Goal: Communication & Community: Answer question/provide support

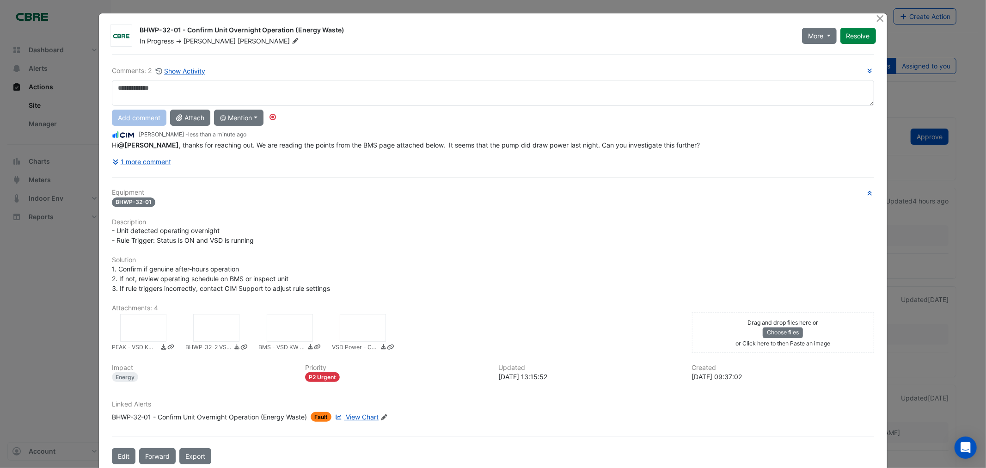
click at [138, 332] on div at bounding box center [143, 328] width 46 height 28
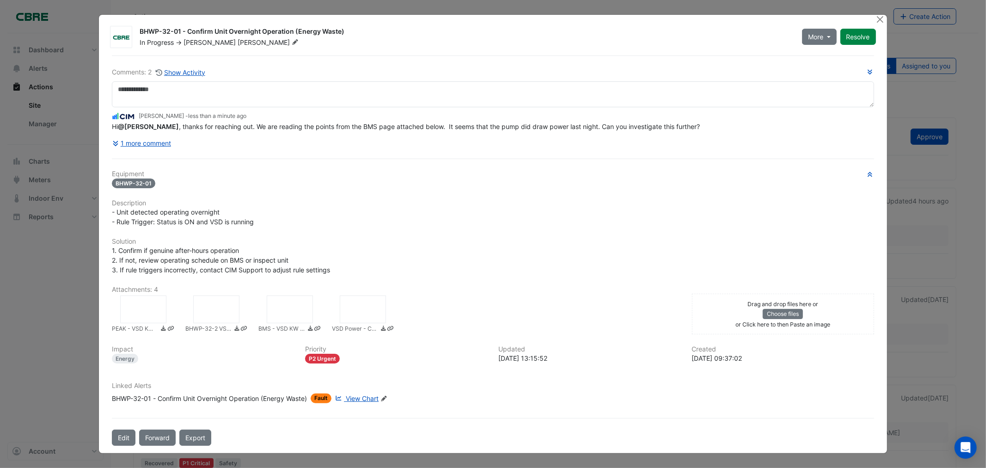
click at [202, 311] on div at bounding box center [216, 309] width 46 height 28
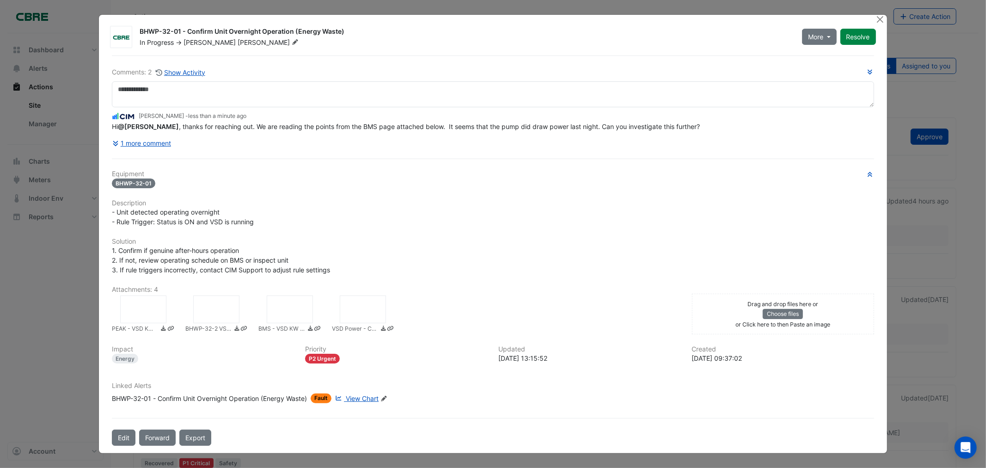
click at [283, 312] on div at bounding box center [290, 309] width 46 height 28
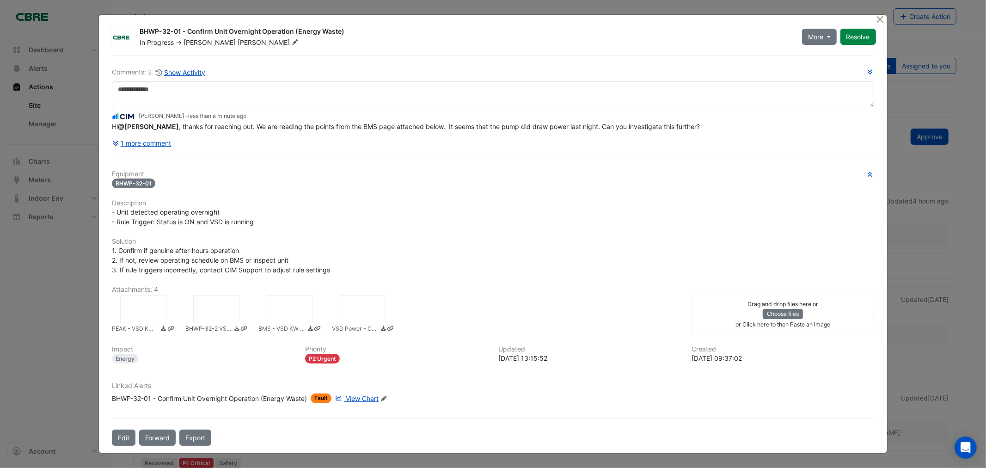
click at [362, 316] on div at bounding box center [363, 309] width 46 height 28
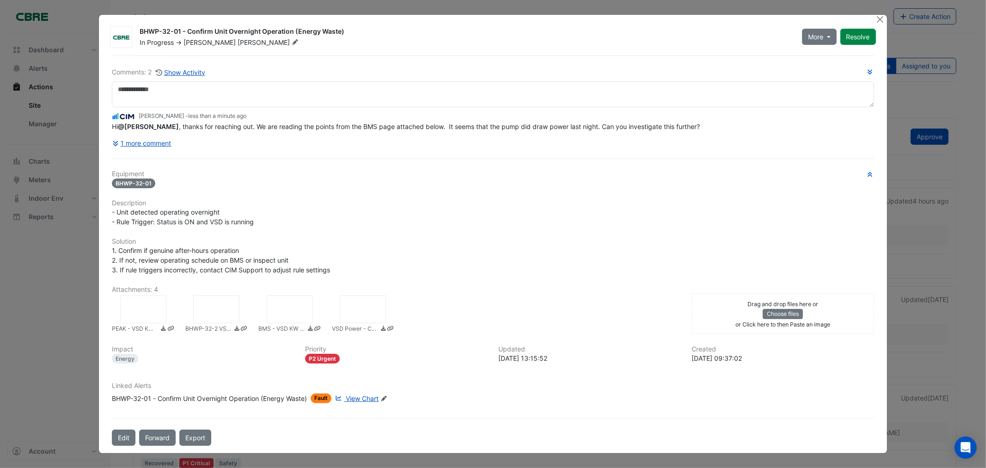
drag, startPoint x: 191, startPoint y: 233, endPoint x: 308, endPoint y: 238, distance: 117.6
click at [293, 234] on div "Equipment BHWP-32-01 Description - Unit detected operating overnight - Rule Tri…" at bounding box center [493, 290] width 762 height 240
click at [355, 227] on div "- Unit detected operating overnight - Rule Trigger: Status is ON and VSD is run…" at bounding box center [493, 216] width 762 height 19
click at [125, 149] on button "1 more comment" at bounding box center [142, 143] width 60 height 16
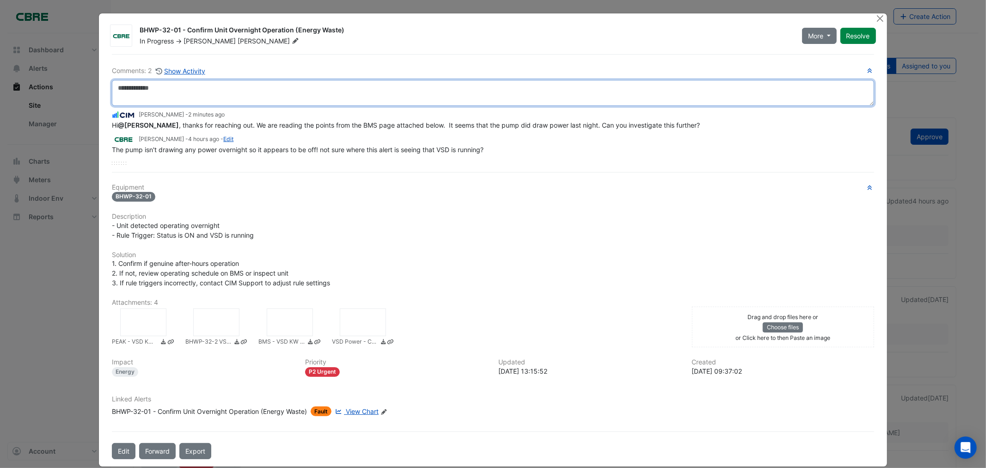
click at [168, 96] on textarea at bounding box center [493, 93] width 762 height 26
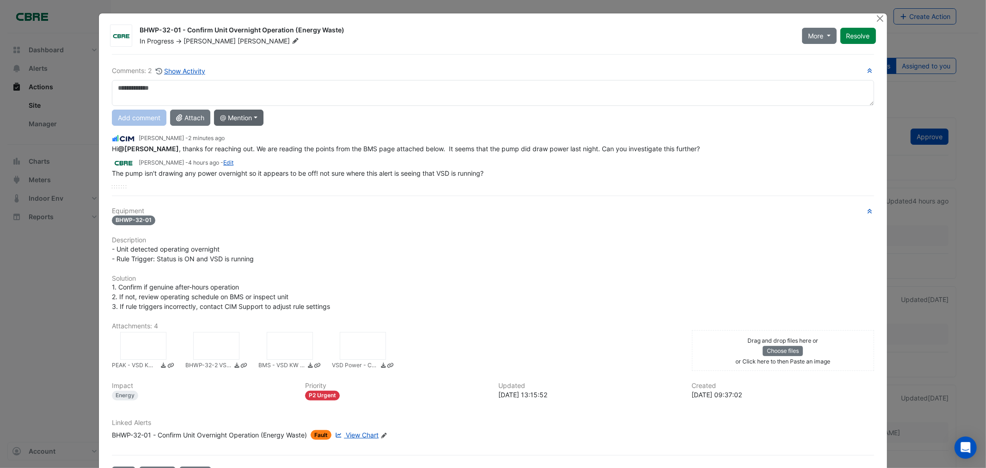
click at [246, 114] on button "@ Mention" at bounding box center [238, 118] width 49 height 16
click at [255, 156] on button "[PERSON_NAME]" at bounding box center [262, 156] width 94 height 17
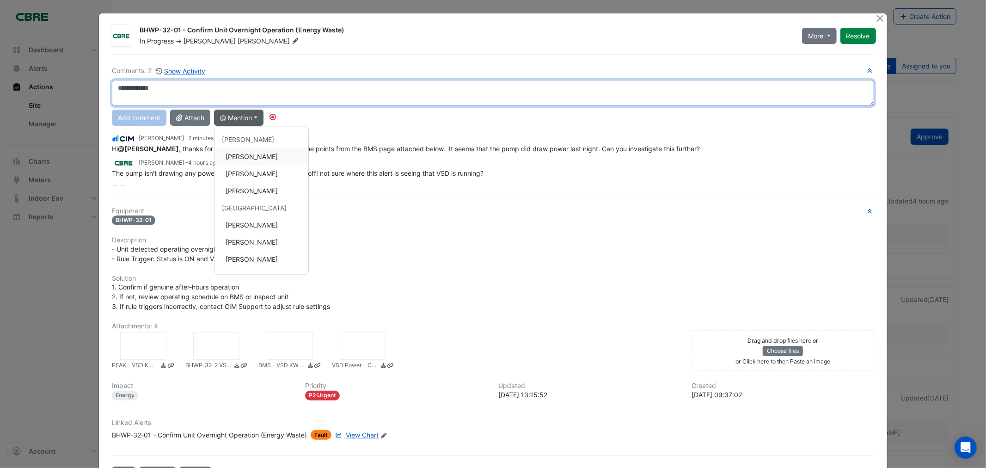
type textarea "**********"
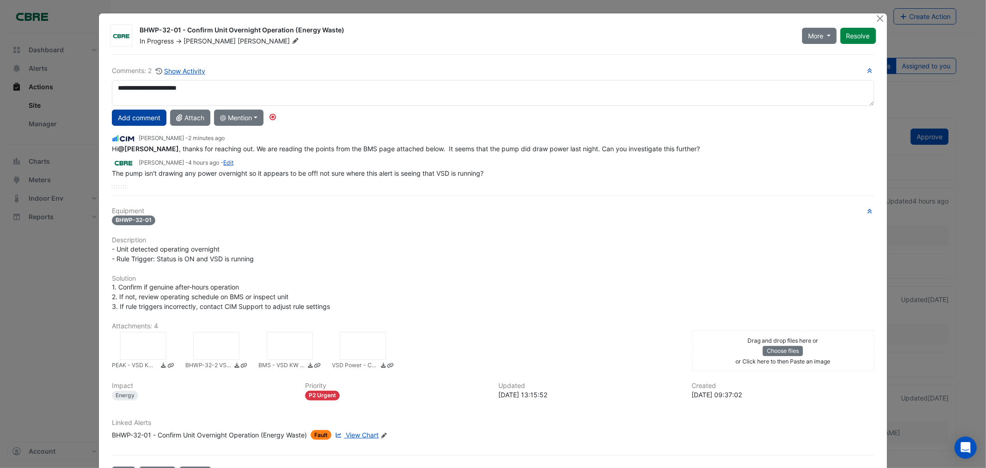
click at [123, 118] on button "Add comment" at bounding box center [139, 118] width 55 height 16
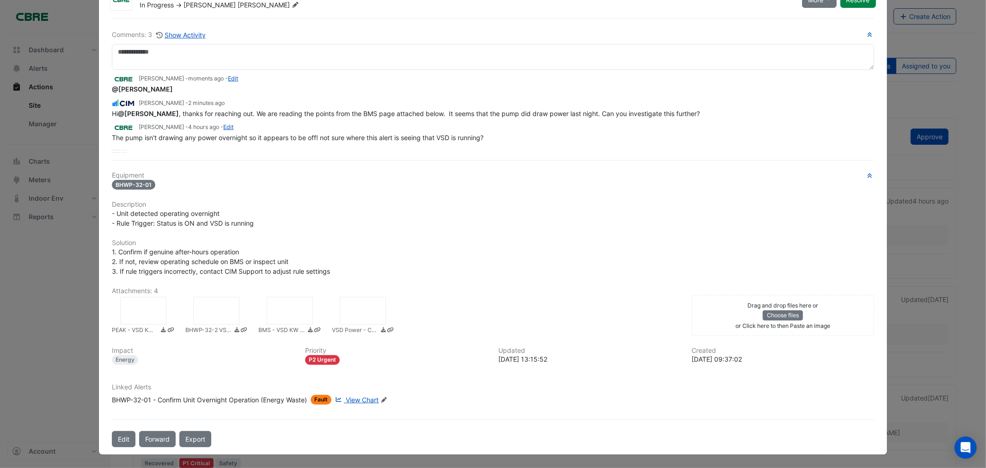
click at [225, 302] on div at bounding box center [216, 311] width 46 height 28
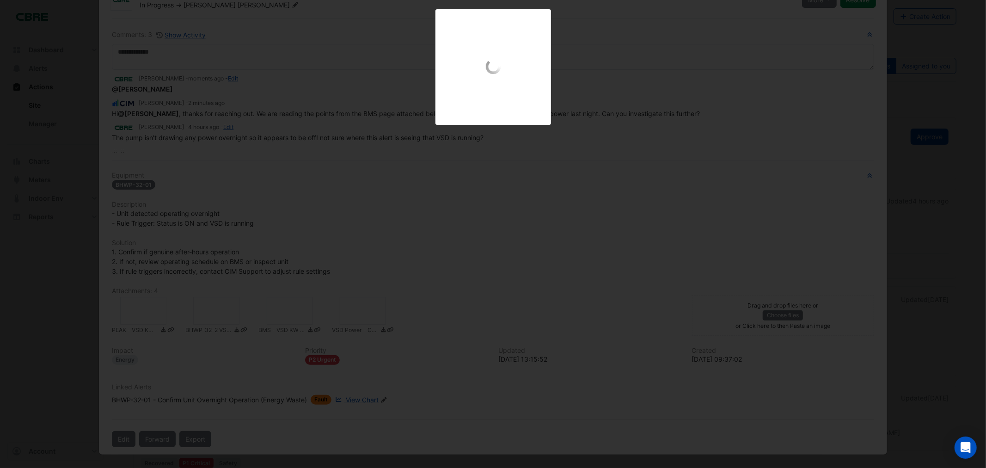
click at [713, 111] on div "BHWP-32-2 VSD.png" at bounding box center [493, 67] width 986 height 116
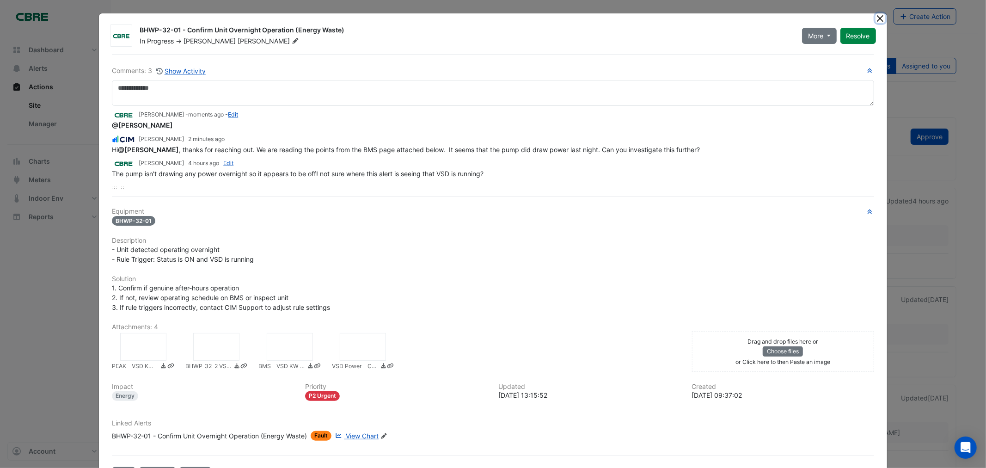
click at [877, 19] on button "Close" at bounding box center [881, 18] width 10 height 10
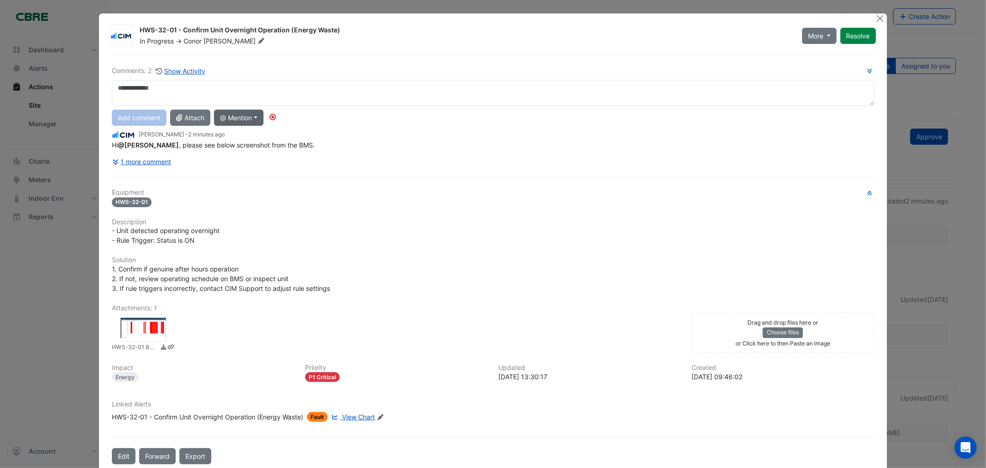
click at [228, 117] on button "@ Mention" at bounding box center [238, 118] width 49 height 16
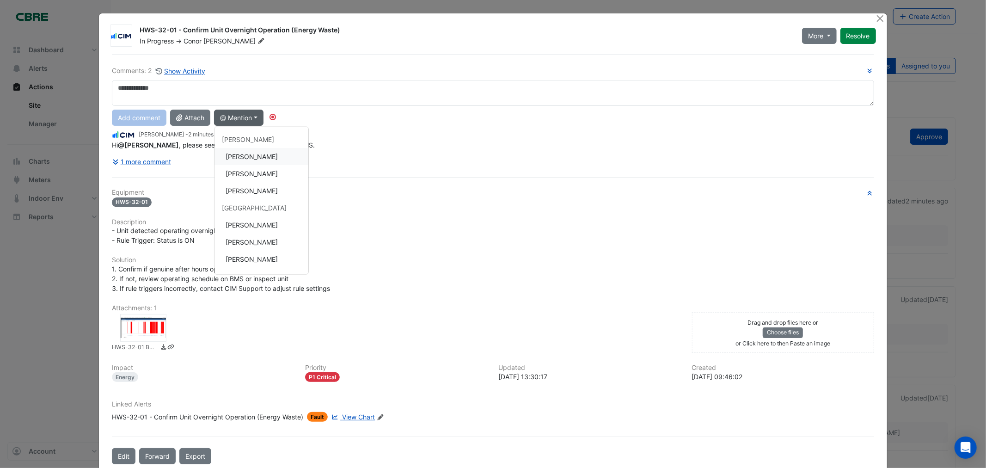
click at [248, 156] on button "[PERSON_NAME]" at bounding box center [262, 156] width 94 height 17
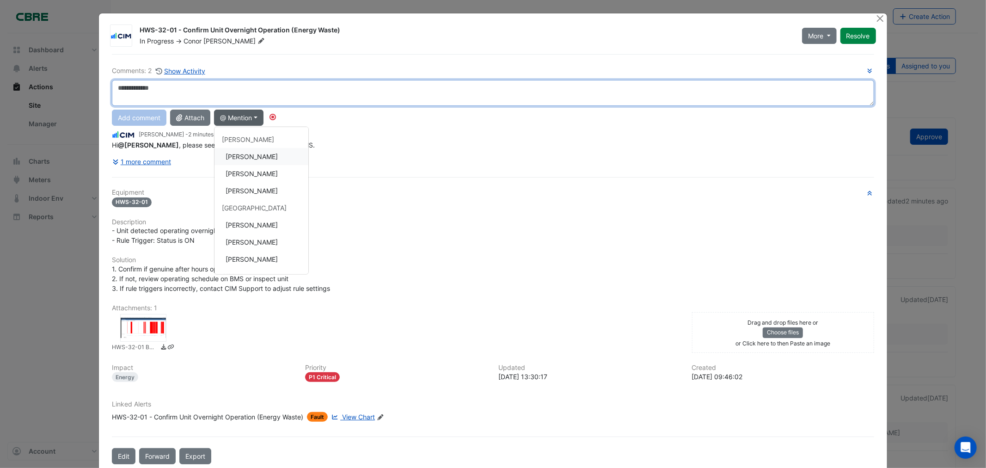
type textarea "**********"
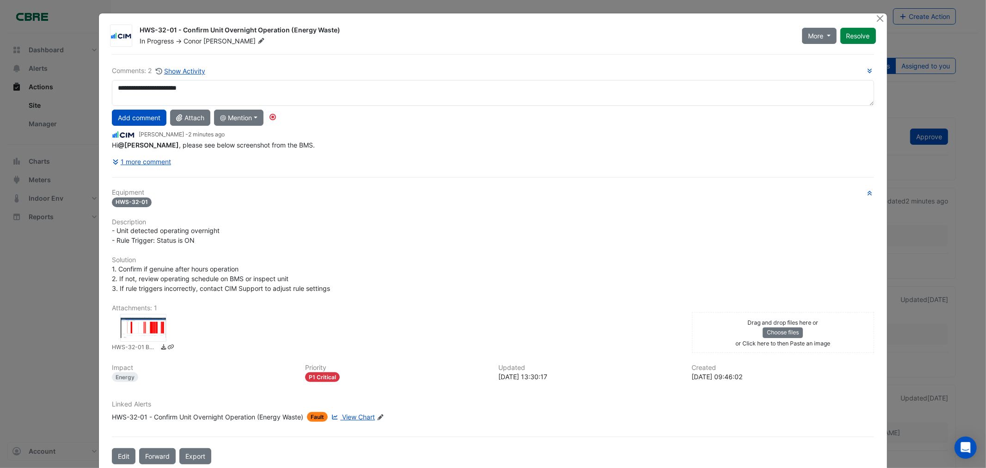
click at [145, 115] on button "Add comment" at bounding box center [139, 118] width 55 height 16
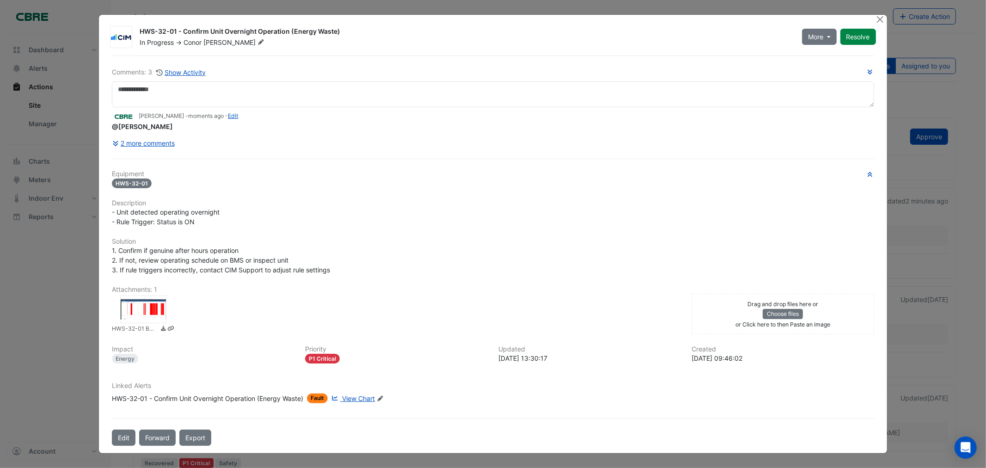
click at [138, 304] on div at bounding box center [143, 309] width 46 height 28
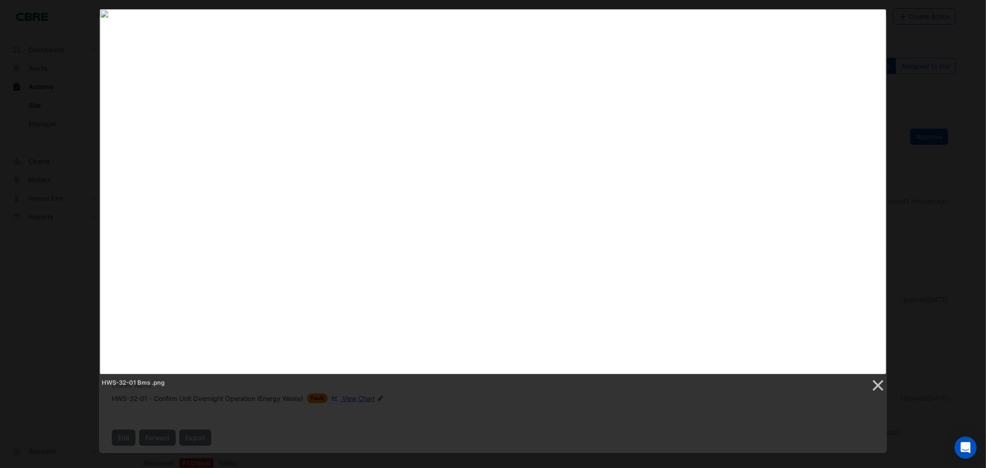
click at [876, 49] on img at bounding box center [493, 191] width 787 height 365
click at [909, 49] on div "HWS-32-01 Bms .png" at bounding box center [493, 200] width 986 height 383
